Goal: Task Accomplishment & Management: Complete application form

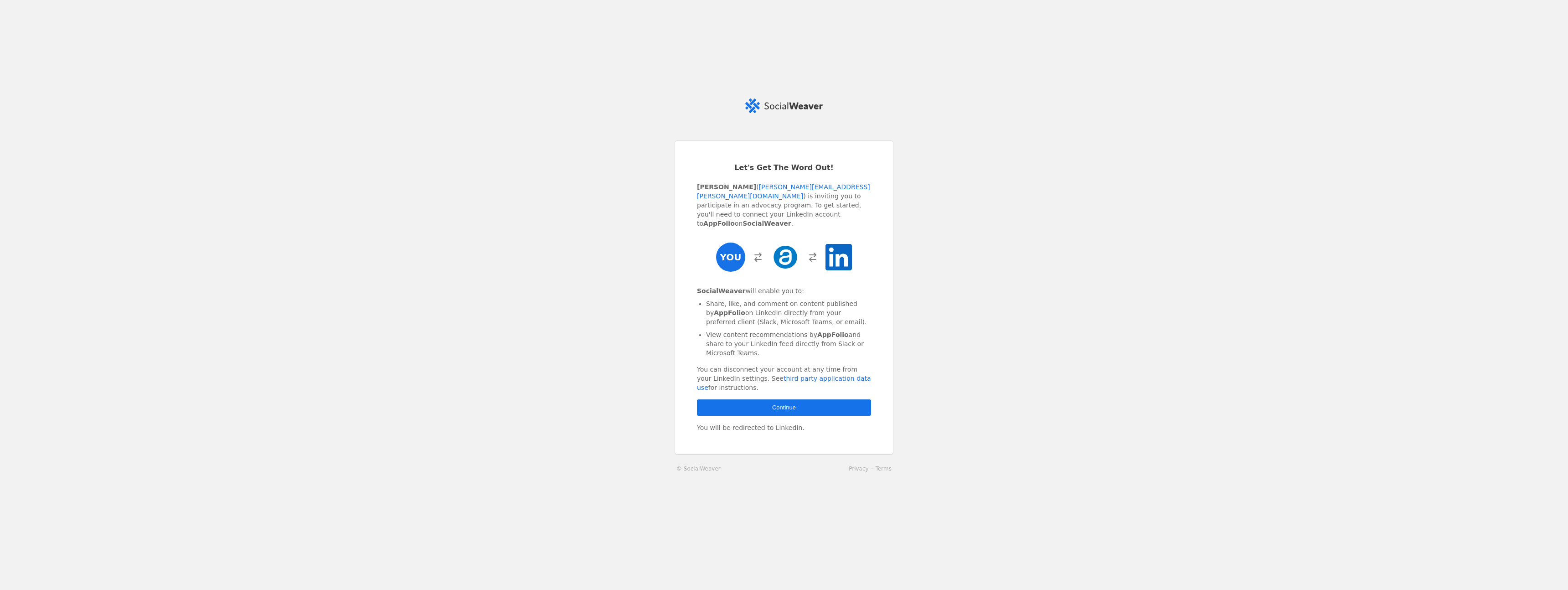
click at [817, 402] on span "button" at bounding box center [784, 407] width 174 height 17
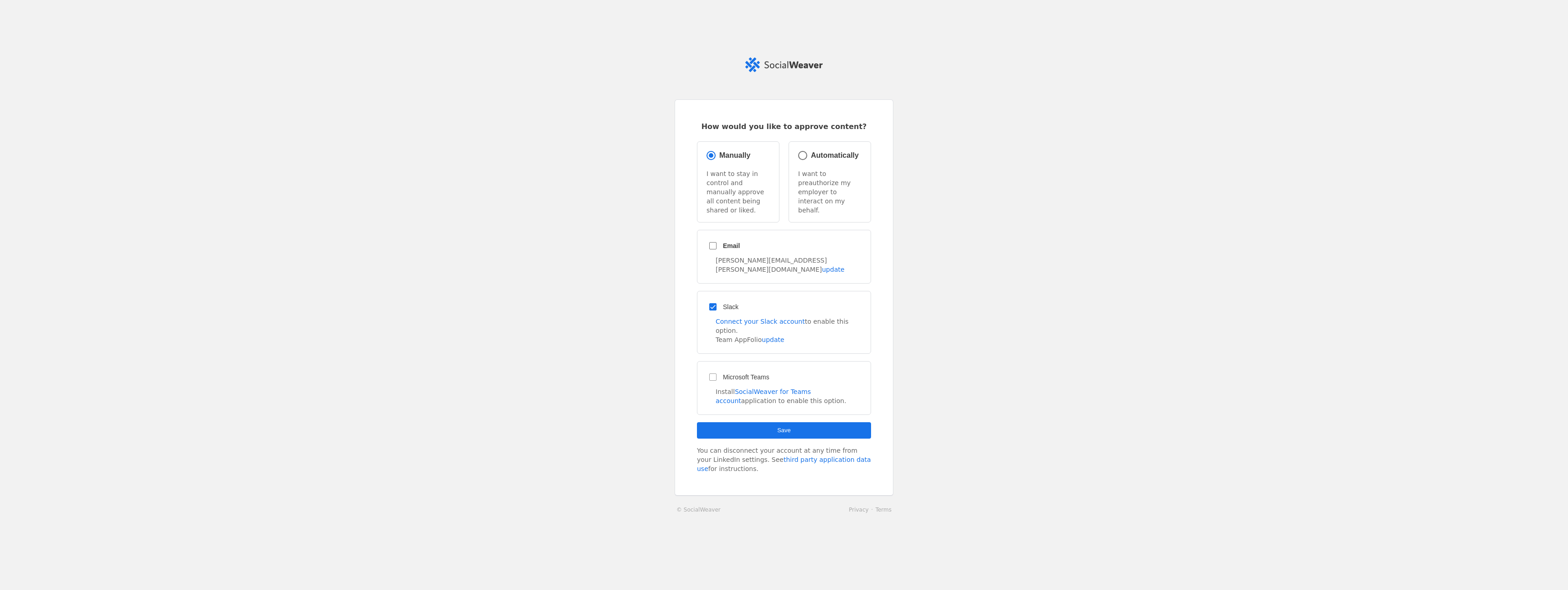
click at [827, 173] on div "Automatically I want to preauthorize my employer to interact on my behalf." at bounding box center [830, 182] width 82 height 81
click at [802, 162] on input "Automatically" at bounding box center [802, 156] width 12 height 12
radio input "true"
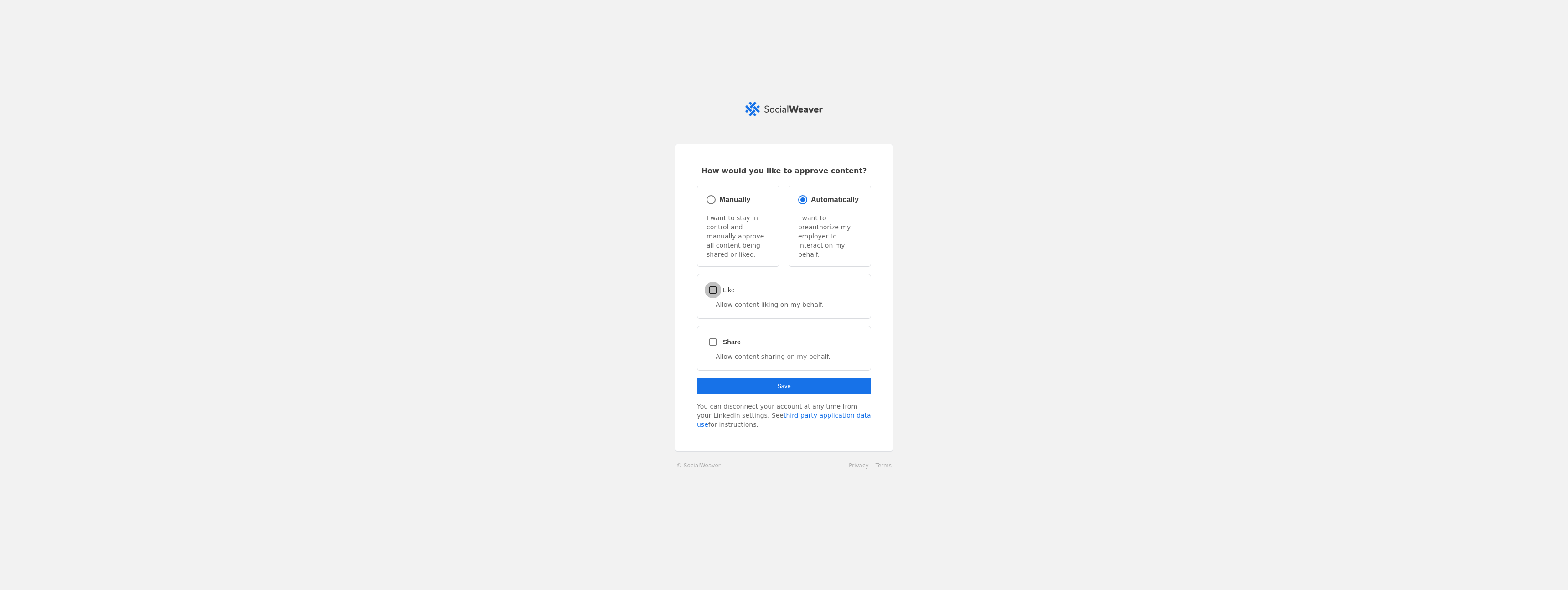
click at [715, 287] on input "Like" at bounding box center [713, 289] width 17 height 17
checkbox input "true"
click at [845, 384] on span "submit" at bounding box center [784, 386] width 174 height 17
